Goal: Task Accomplishment & Management: Use online tool/utility

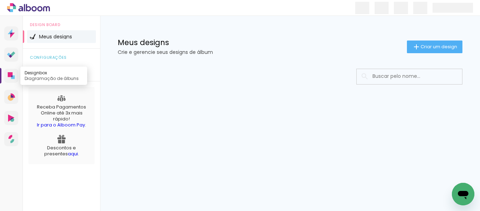
click at [11, 75] on icon at bounding box center [10, 74] width 5 height 5
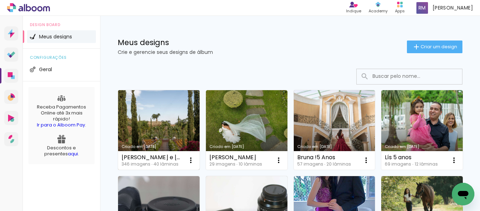
click at [160, 120] on link "Criado em [DATE]" at bounding box center [159, 129] width 82 height 79
click at [190, 162] on iron-icon at bounding box center [191, 160] width 8 height 8
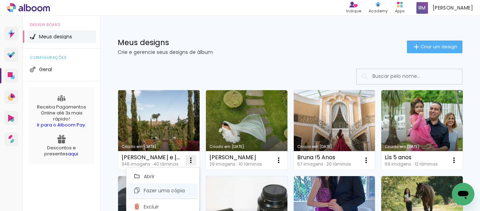
click at [168, 192] on span "Fazer uma cópia" at bounding box center [164, 190] width 41 height 5
type input "Cópia de [PERSON_NAME] e [PERSON_NAME]"
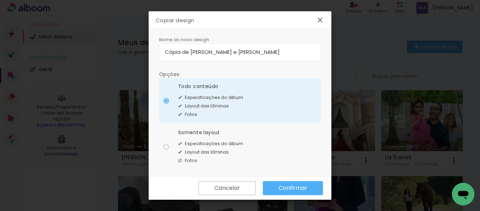
click at [0, 0] on slot "Confirmar" at bounding box center [0, 0] width 0 height 0
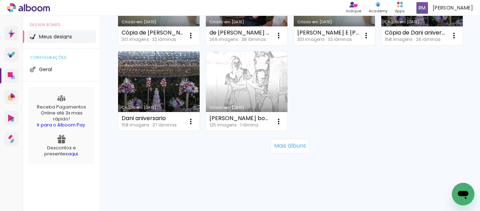
scroll to position [710, 0]
